Goal: Entertainment & Leisure: Browse casually

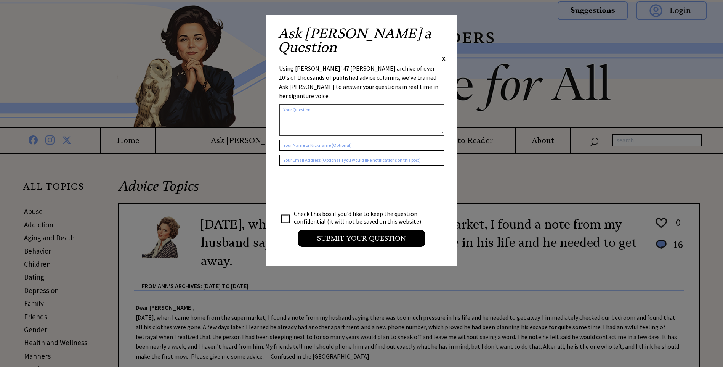
click at [444, 54] on span "X" at bounding box center [443, 58] width 3 height 8
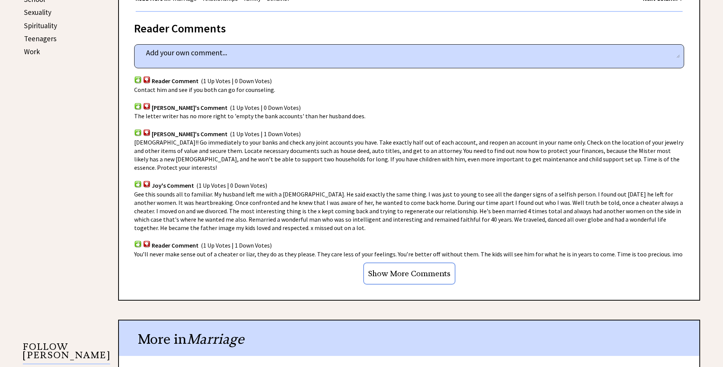
scroll to position [450, 0]
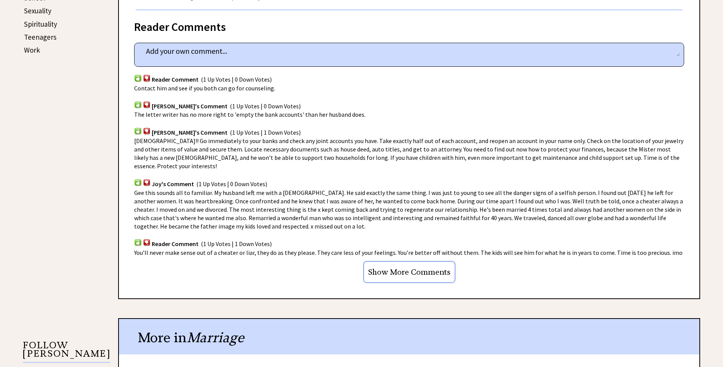
click at [401, 262] on input "Show More Comments" at bounding box center [409, 272] width 92 height 22
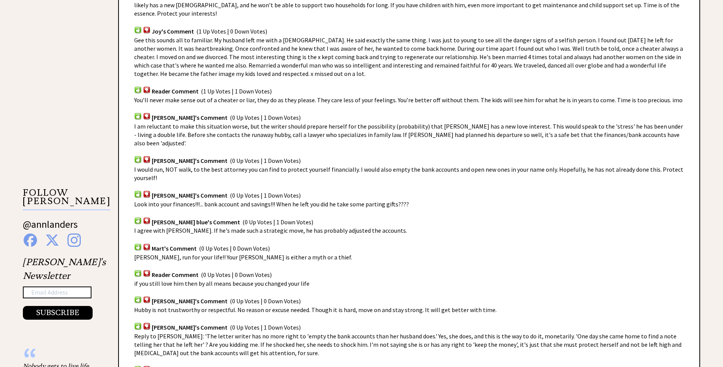
scroll to position [612, 0]
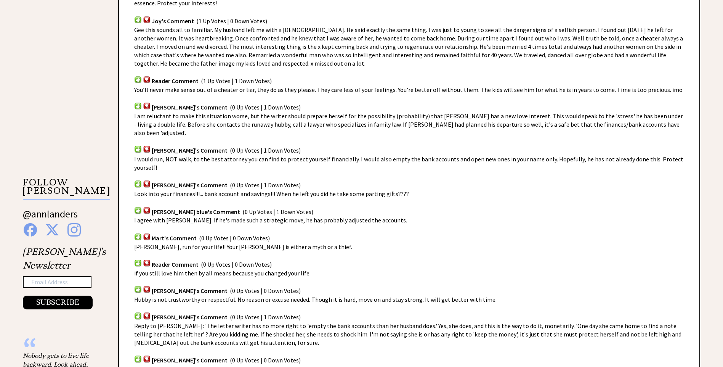
click at [719, 159] on div "Advice Topics [DATE], when I came home from the supermarket, I found a note fro…" at bounding box center [361, 167] width 723 height 1251
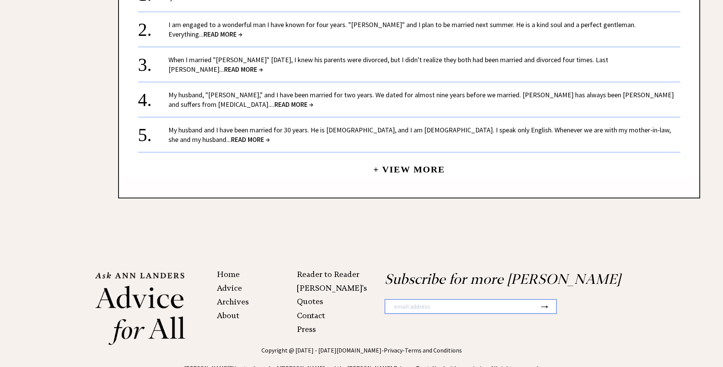
scroll to position [1171, 0]
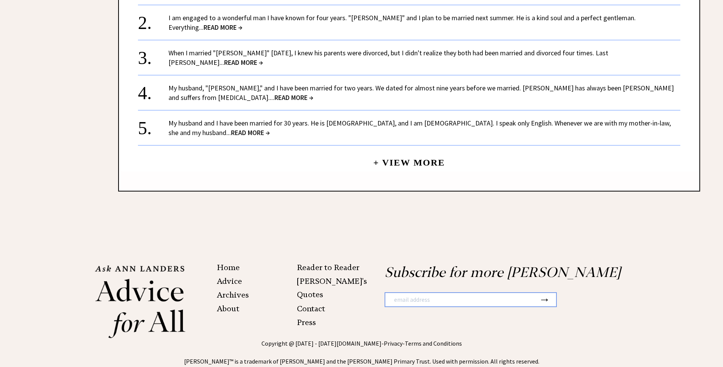
click at [413, 151] on link "+ View More" at bounding box center [409, 159] width 72 height 16
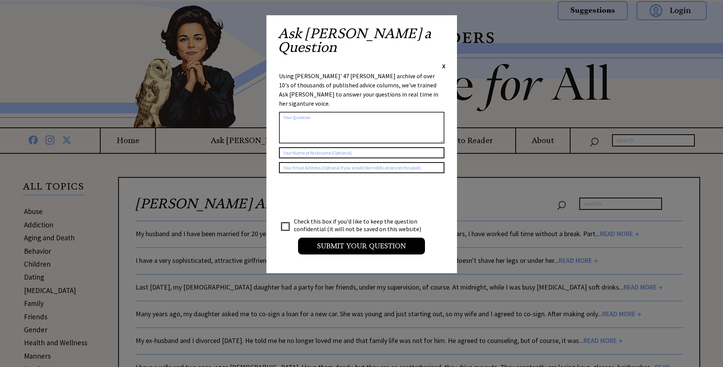
click at [443, 62] on span "X" at bounding box center [443, 66] width 3 height 8
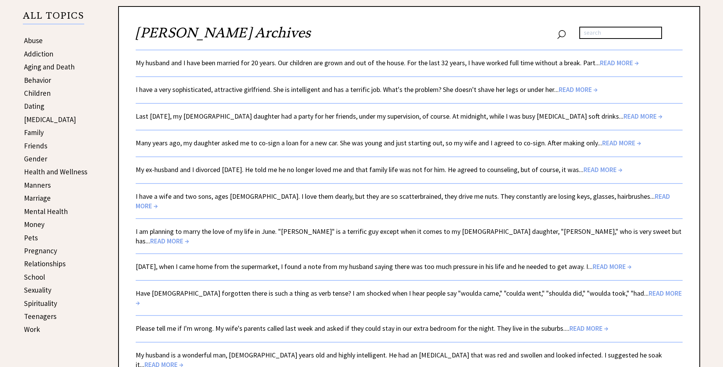
scroll to position [179, 0]
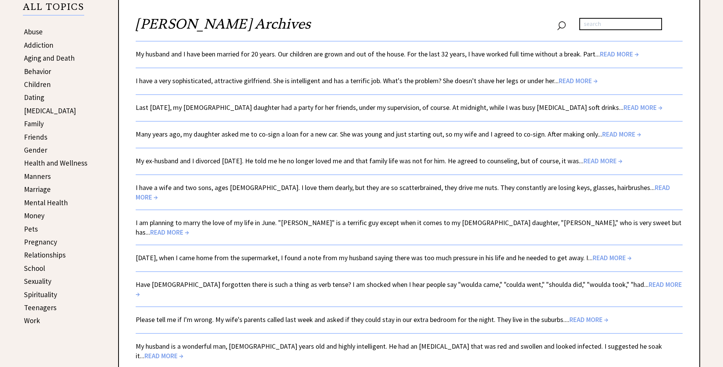
click at [623, 107] on span "READ MORE →" at bounding box center [642, 107] width 39 height 9
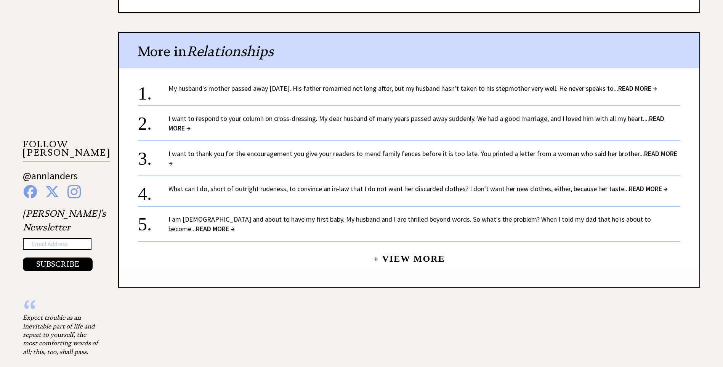
scroll to position [713, 0]
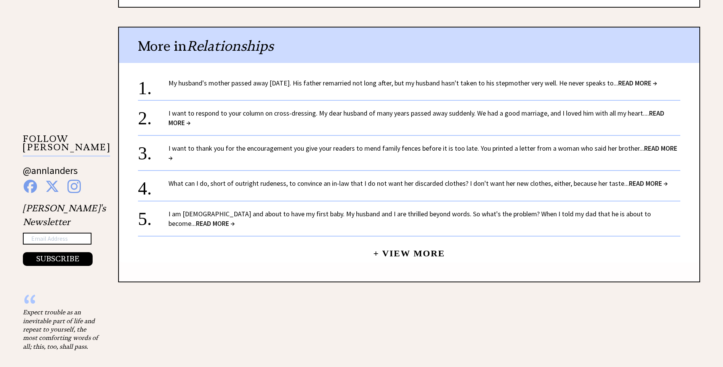
click at [640, 179] on span "READ MORE →" at bounding box center [648, 183] width 39 height 9
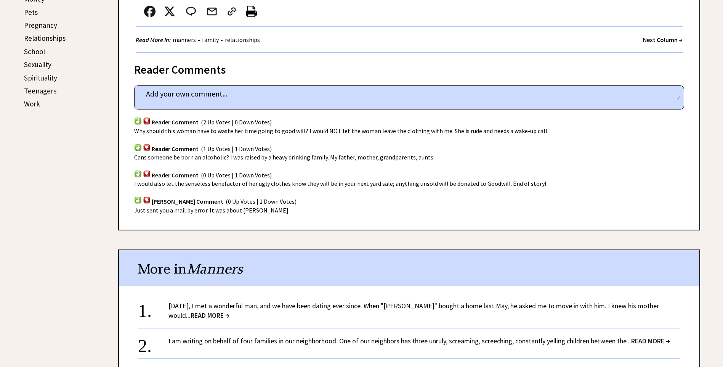
scroll to position [404, 0]
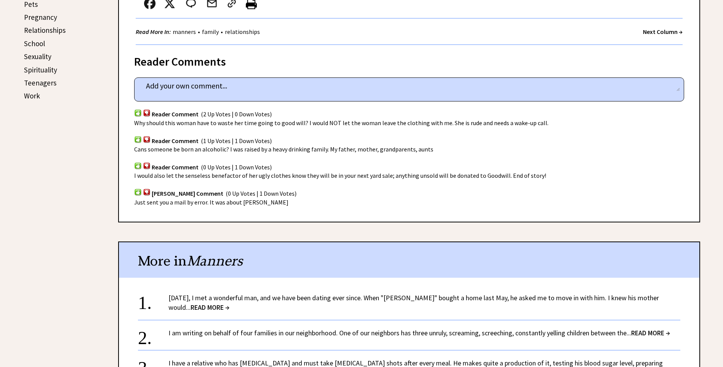
click at [718, 140] on div "Advice Topics What can I do, short of outright rudeness, to convince an in-law …" at bounding box center [361, 326] width 723 height 1152
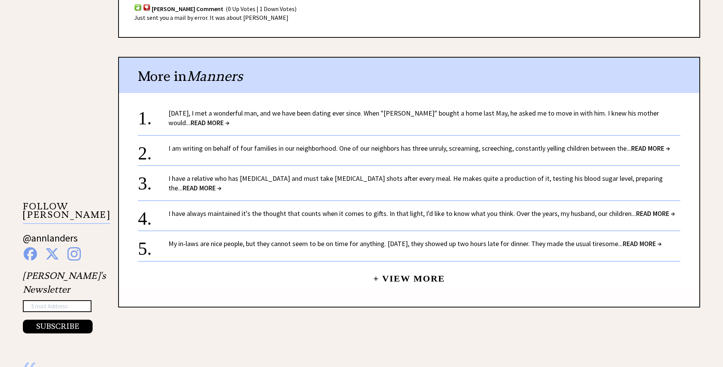
scroll to position [590, 0]
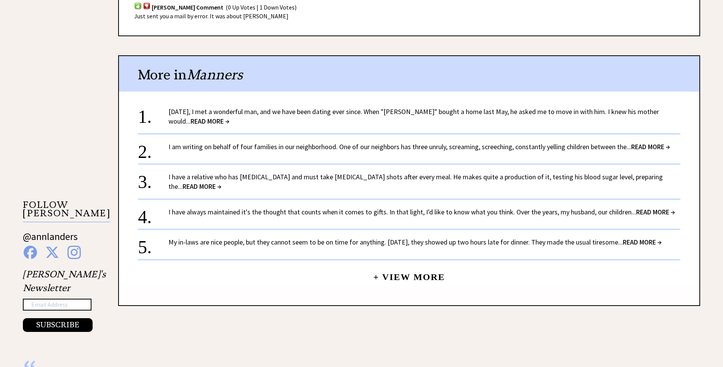
click at [344, 109] on link "Two years ago, I met a wonderful man, and we have been dating ever since. When …" at bounding box center [413, 116] width 490 height 18
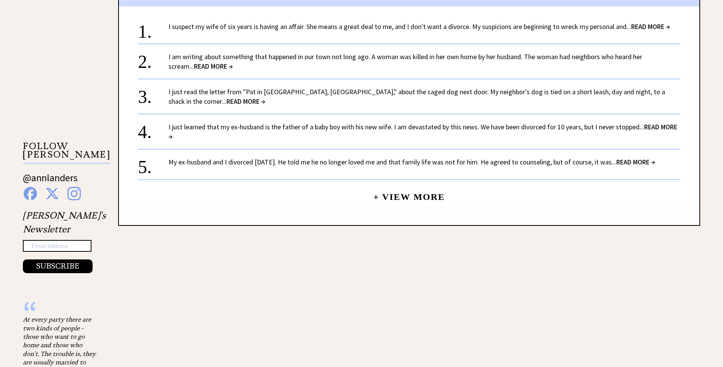
scroll to position [644, 0]
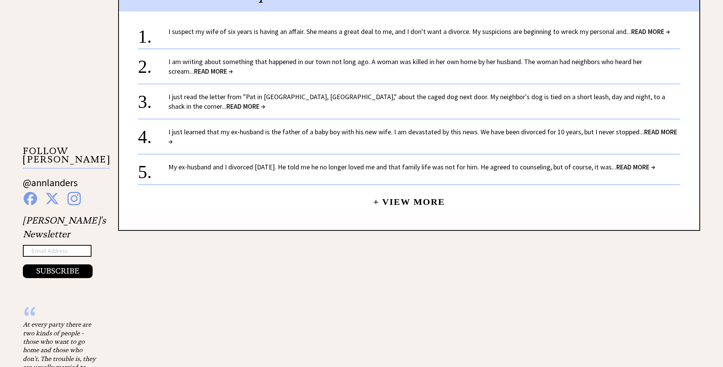
click at [640, 29] on span "READ MORE →" at bounding box center [650, 31] width 39 height 9
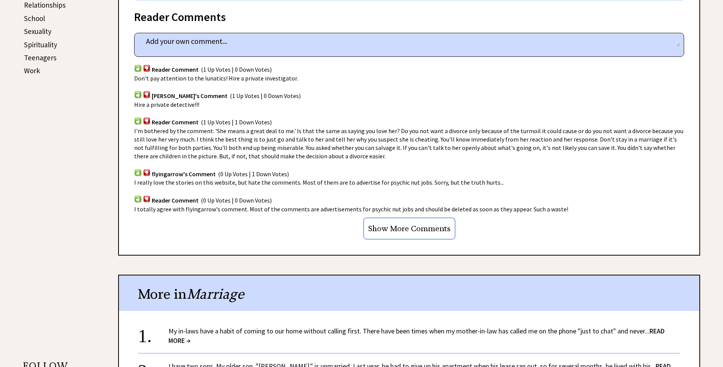
scroll to position [432, 0]
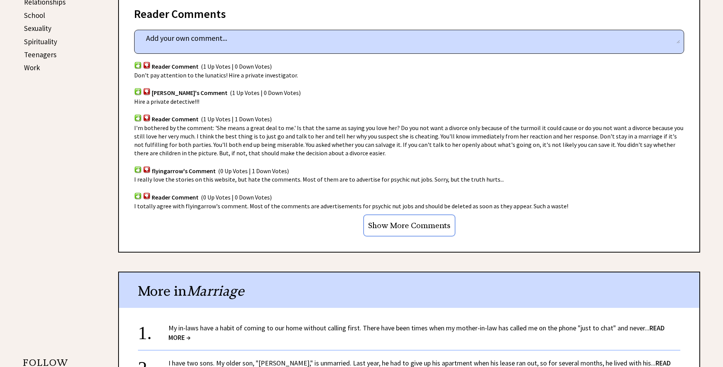
click at [719, 175] on div "Advice Topics I suspect my wife of six years is having an affair. 0 9 0 9 From …" at bounding box center [361, 298] width 723 height 1152
click at [413, 226] on input "Show More Comments" at bounding box center [409, 225] width 92 height 22
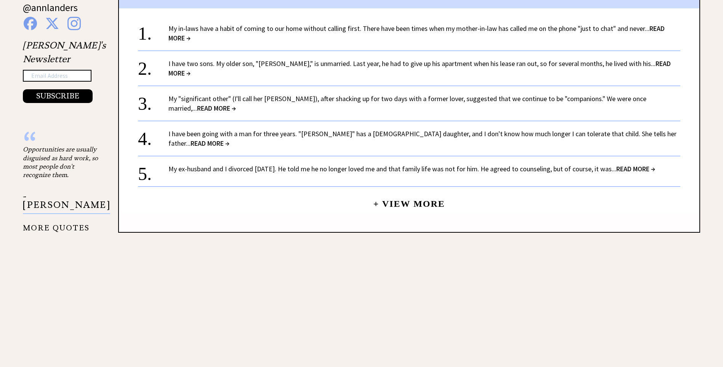
scroll to position [820, 0]
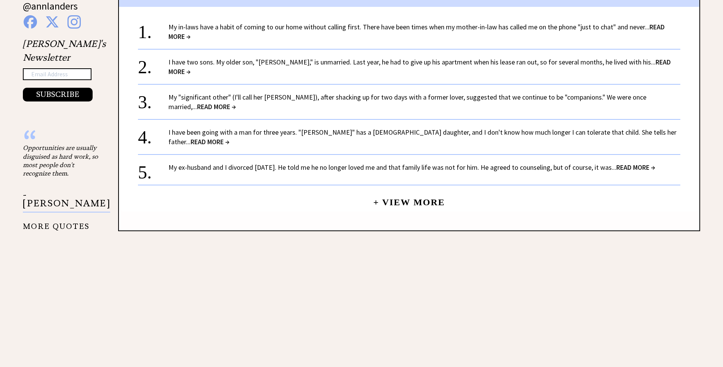
click at [648, 59] on span "READ MORE →" at bounding box center [419, 67] width 502 height 18
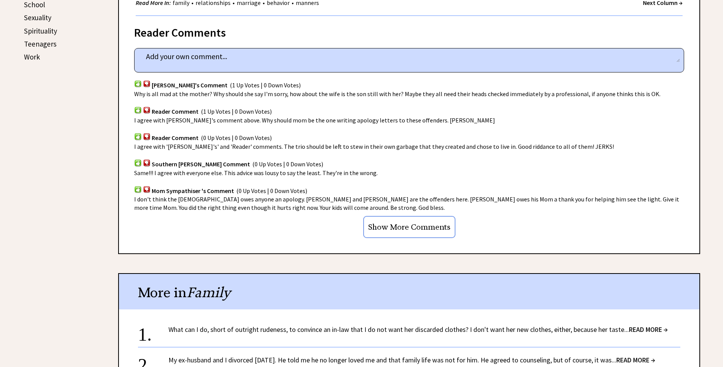
scroll to position [450, 0]
